Goal: Subscribe to service/newsletter

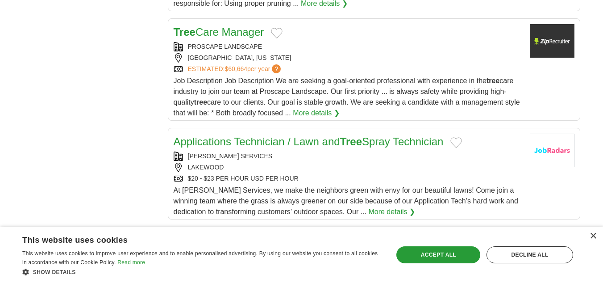
scroll to position [580, 0]
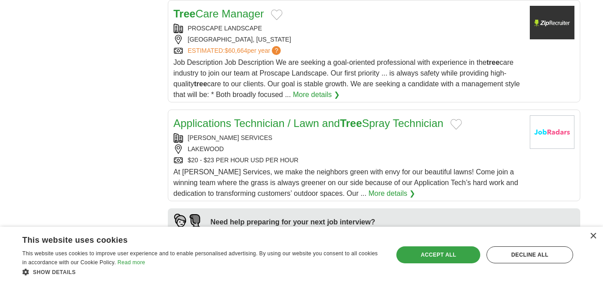
click at [447, 253] on div "Accept all" at bounding box center [438, 254] width 84 height 17
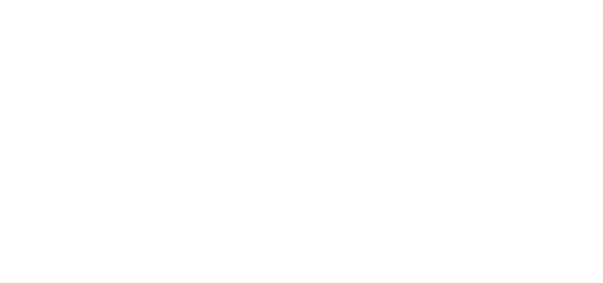
scroll to position [1428, 0]
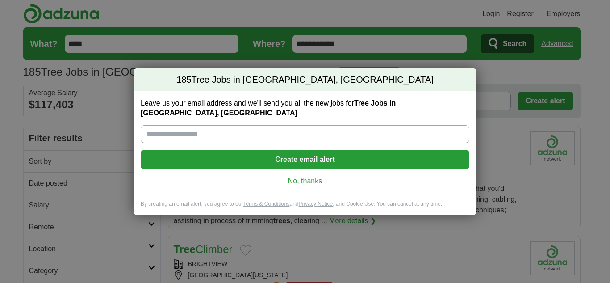
click at [264, 125] on input "Leave us your email address and we'll send you all the new jobs for Tree Jobs i…" at bounding box center [305, 134] width 329 height 18
type input "**********"
click at [270, 150] on button "Create email alert" at bounding box center [305, 159] width 329 height 19
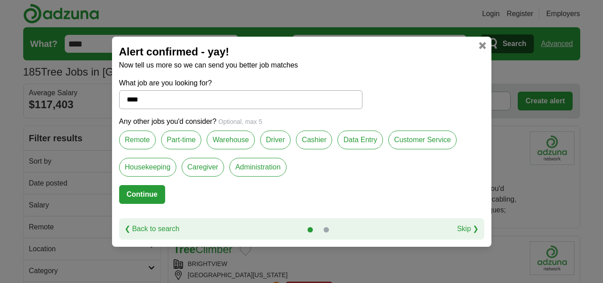
click at [416, 138] on label "Customer Service" at bounding box center [422, 139] width 68 height 19
click at [266, 174] on label "Administration" at bounding box center [257, 167] width 57 height 19
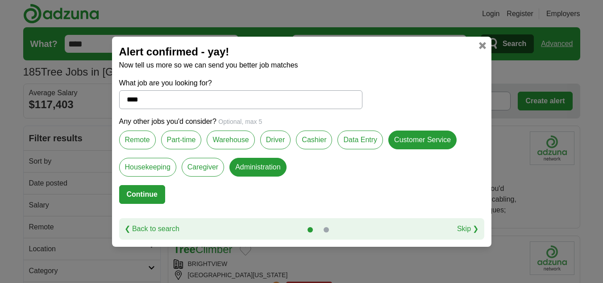
click at [366, 135] on label "Data Entry" at bounding box center [360, 139] width 46 height 19
click at [141, 193] on button "Continue" at bounding box center [142, 194] width 46 height 19
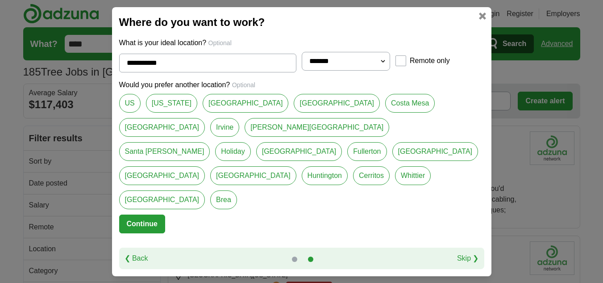
click at [141, 214] on button "Continue" at bounding box center [142, 223] width 46 height 19
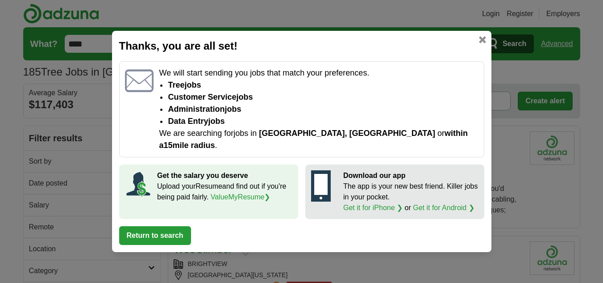
click at [151, 227] on button "Return to search" at bounding box center [155, 235] width 72 height 19
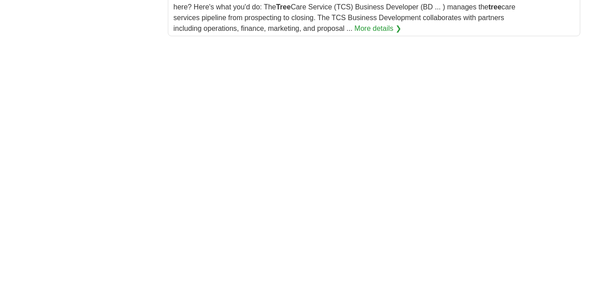
scroll to position [1339, 0]
